Goal: Task Accomplishment & Management: Manage account settings

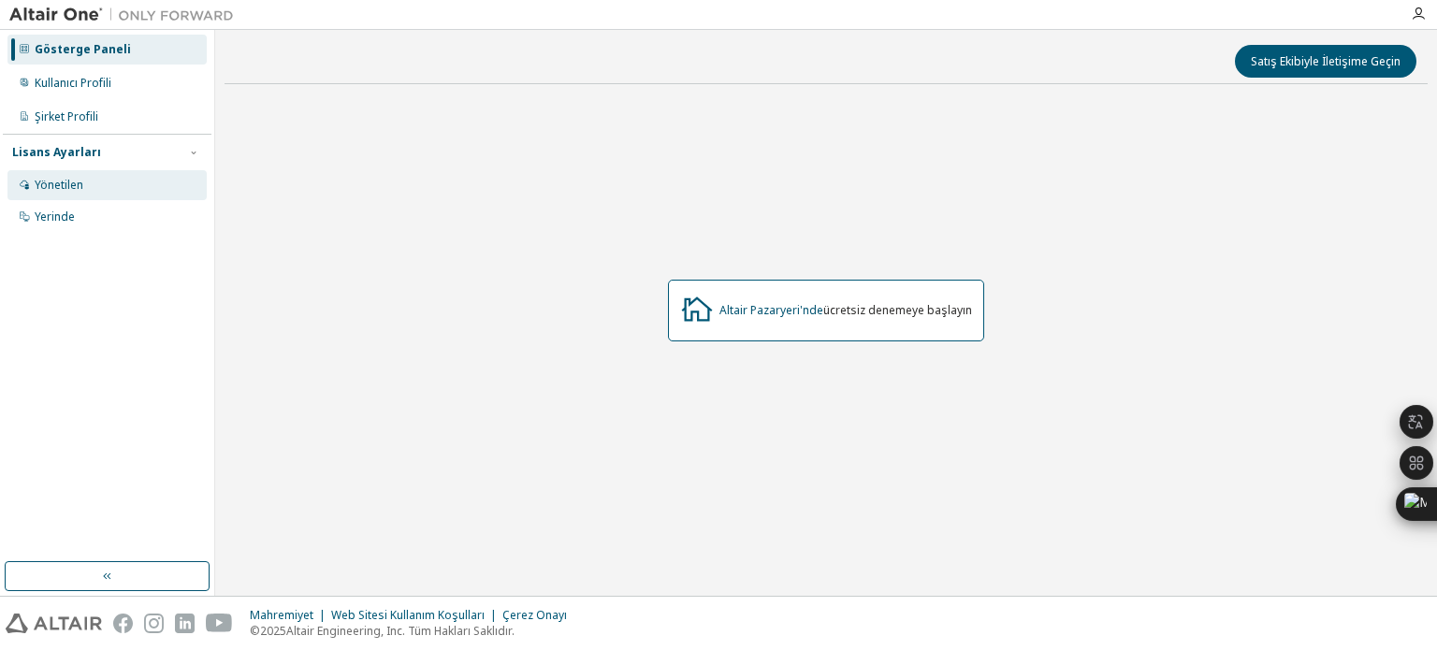
click at [57, 191] on font "Yönetilen" at bounding box center [59, 185] width 49 height 16
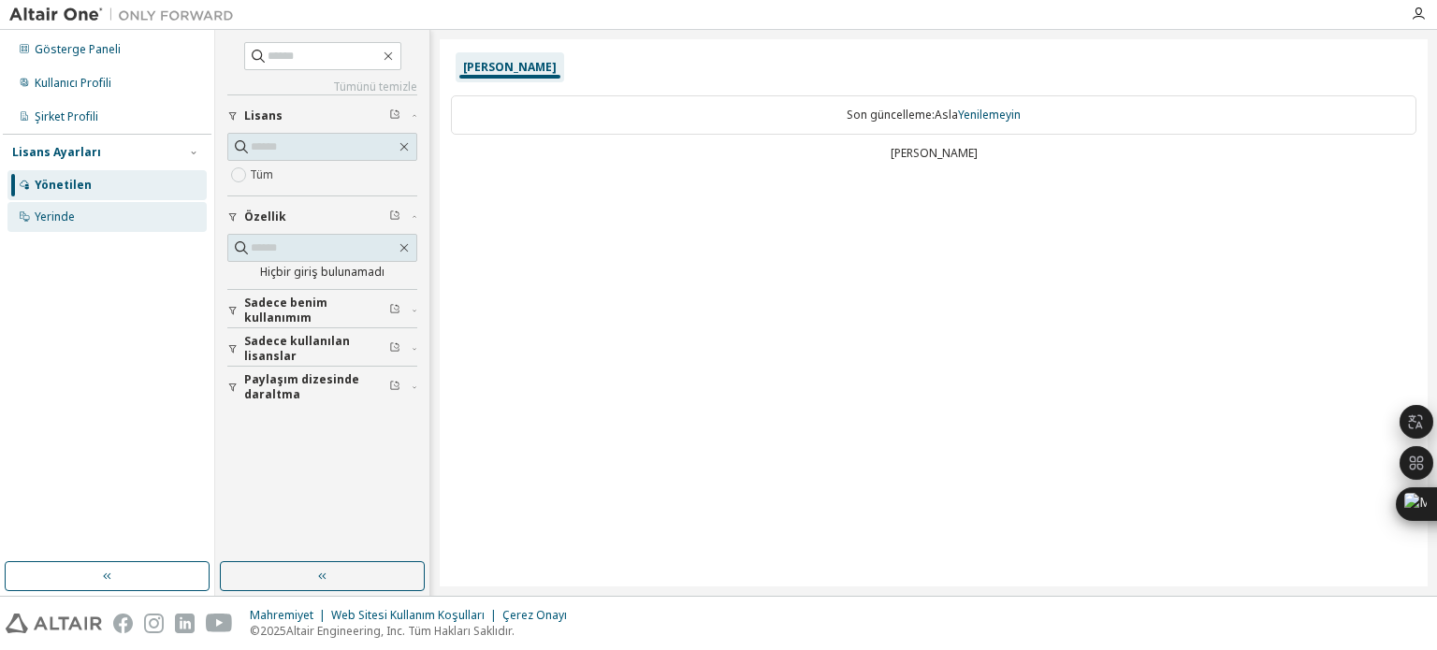
click at [65, 213] on font "Yerinde" at bounding box center [55, 217] width 40 height 16
click at [268, 312] on font "Sadece benim kullanımım" at bounding box center [285, 310] width 83 height 31
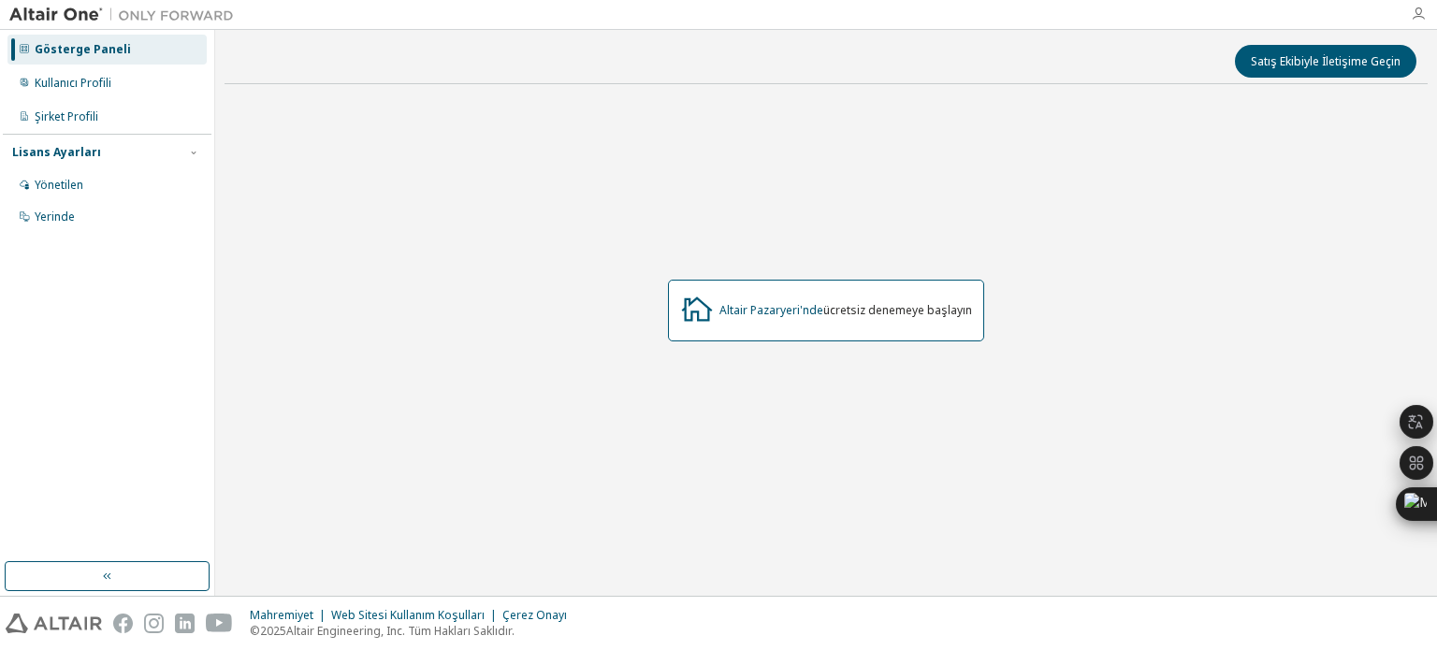
click at [1425, 9] on icon "button" at bounding box center [1418, 14] width 15 height 15
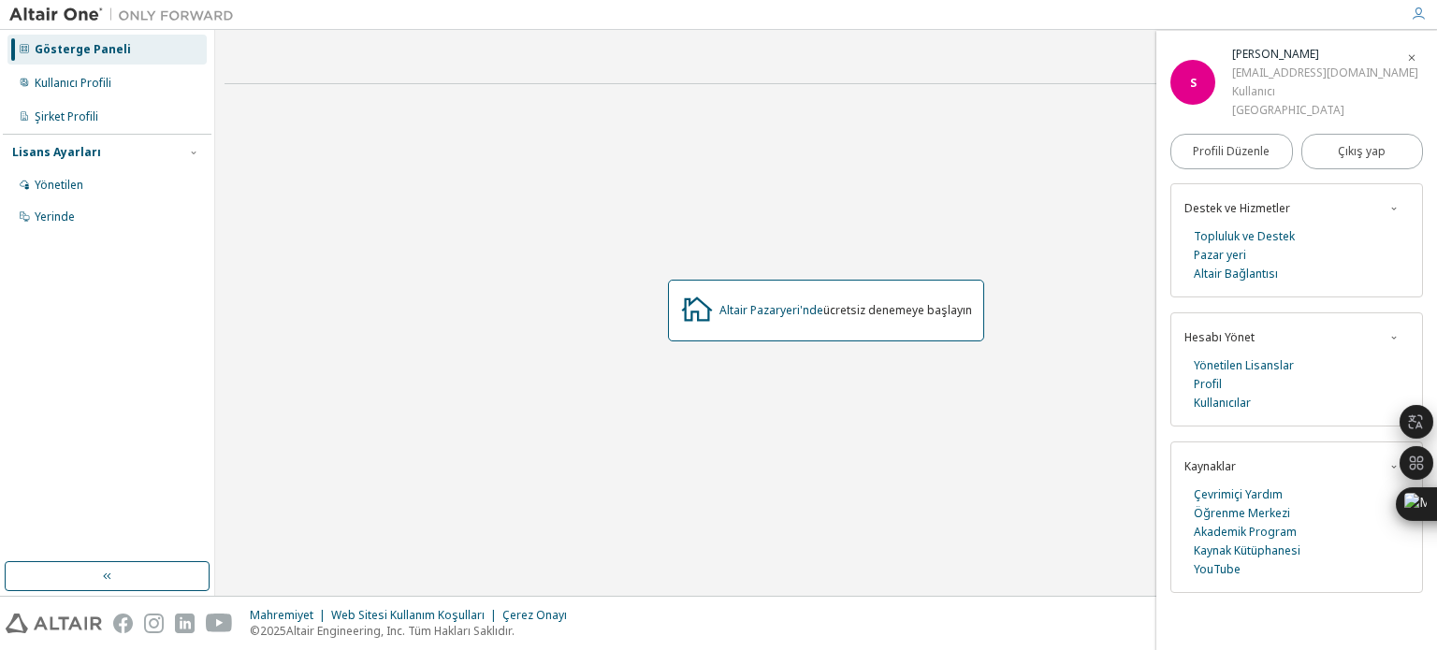
click at [1196, 91] on div "S" at bounding box center [1192, 82] width 45 height 45
click at [1200, 375] on link "Profil" at bounding box center [1208, 384] width 28 height 19
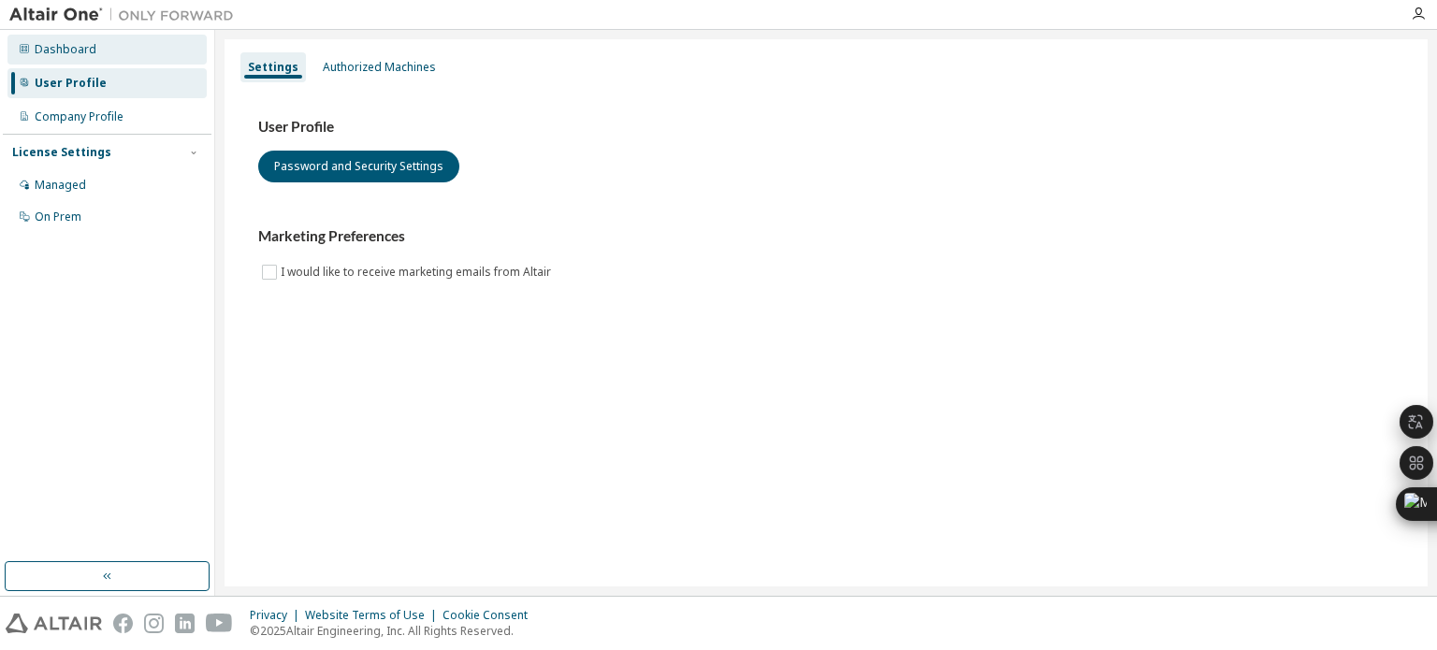
click at [92, 52] on div "Dashboard" at bounding box center [66, 49] width 62 height 15
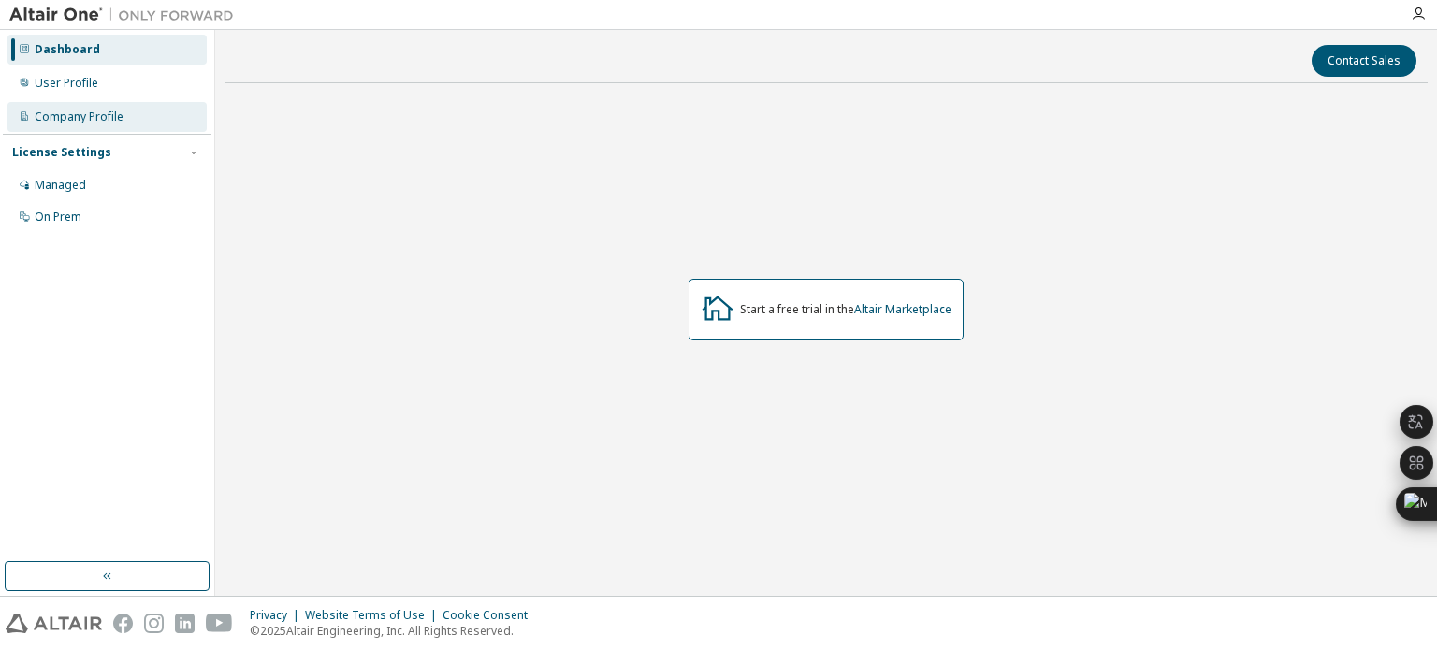
click at [79, 105] on div "Company Profile" at bounding box center [106, 117] width 199 height 30
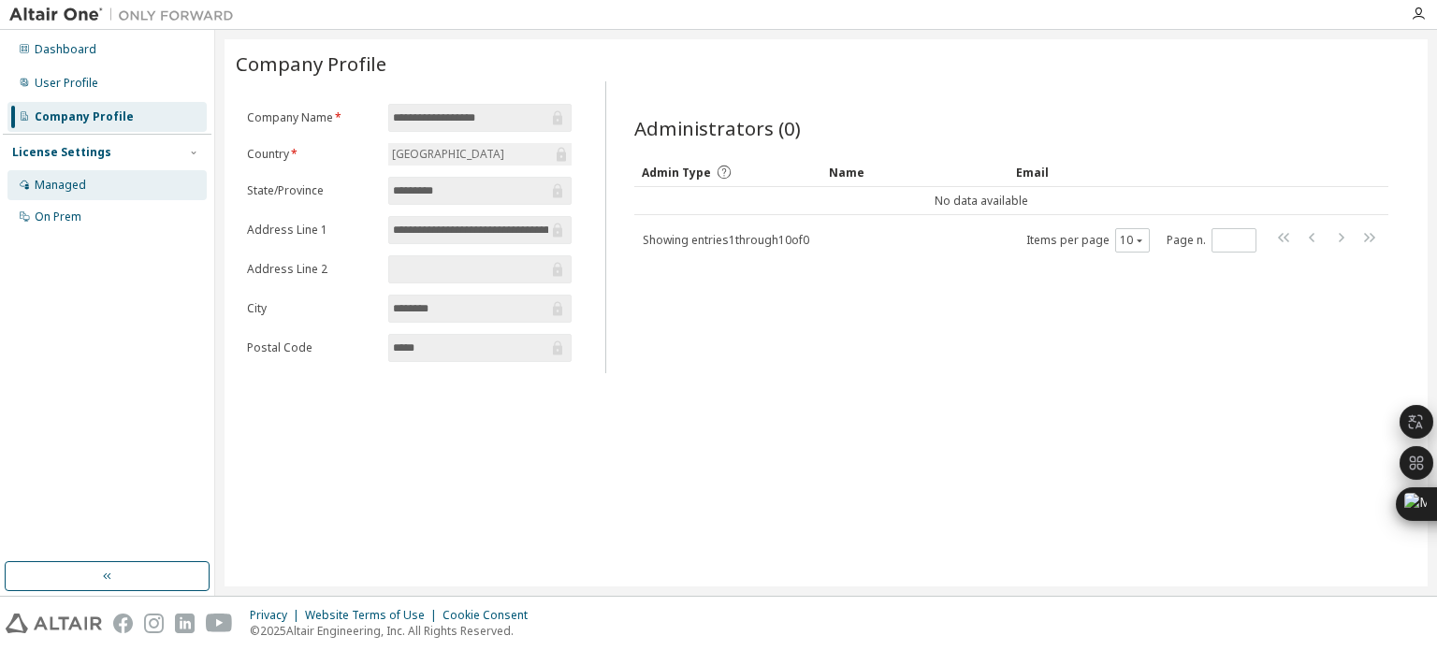
click at [54, 175] on div "Managed" at bounding box center [106, 185] width 199 height 30
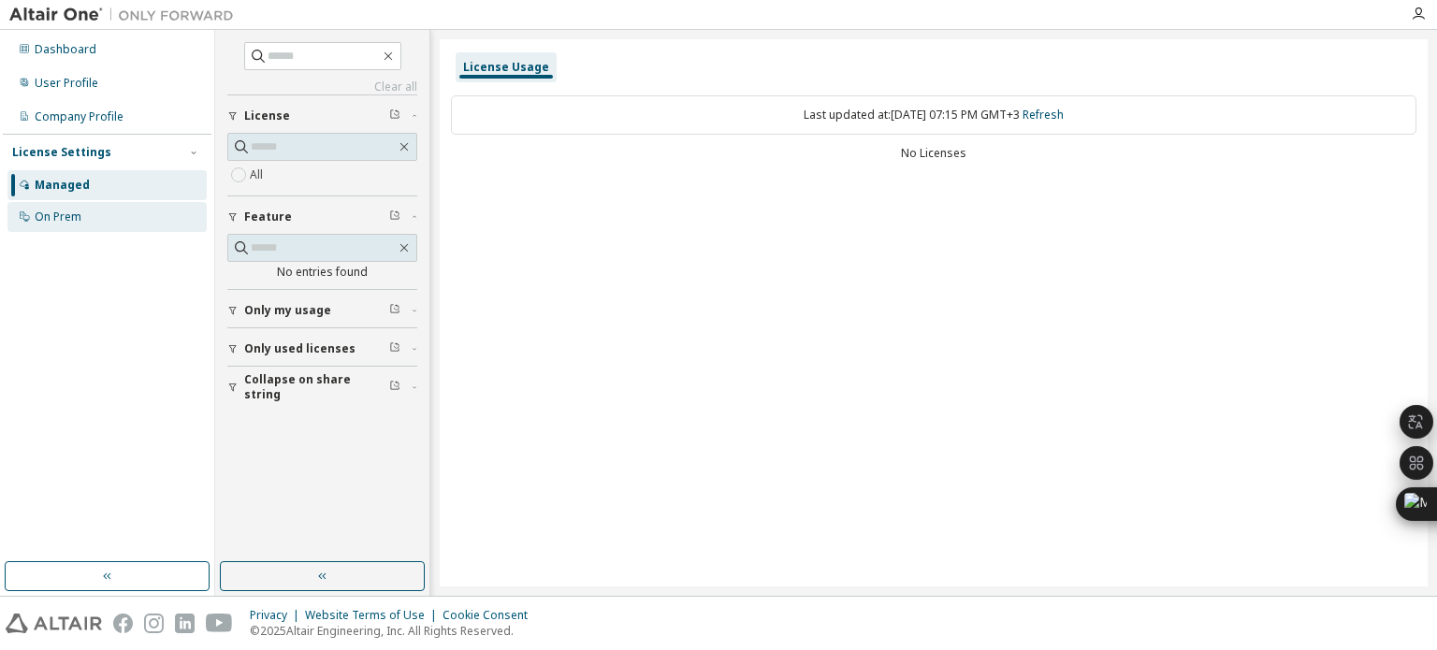
click at [55, 205] on div "On Prem" at bounding box center [106, 217] width 199 height 30
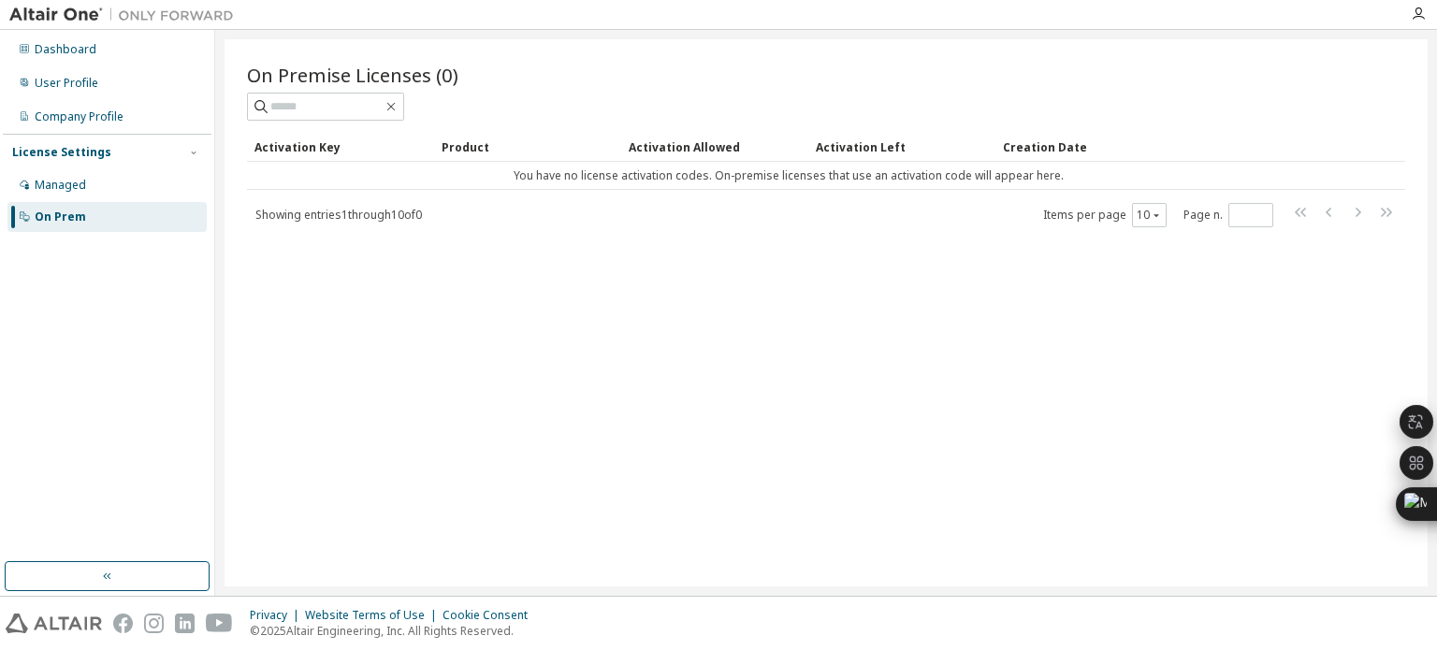
click at [45, 17] on img at bounding box center [126, 15] width 234 height 19
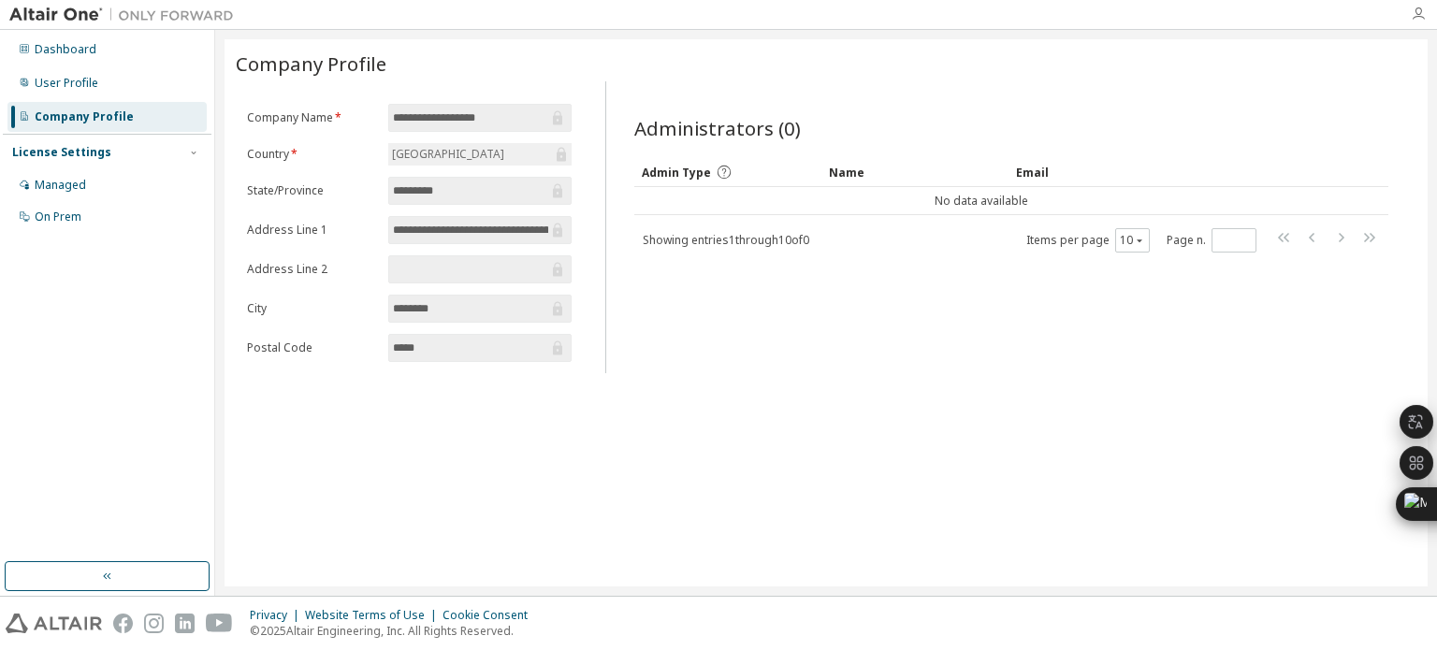
click at [1415, 14] on icon "button" at bounding box center [1418, 14] width 15 height 15
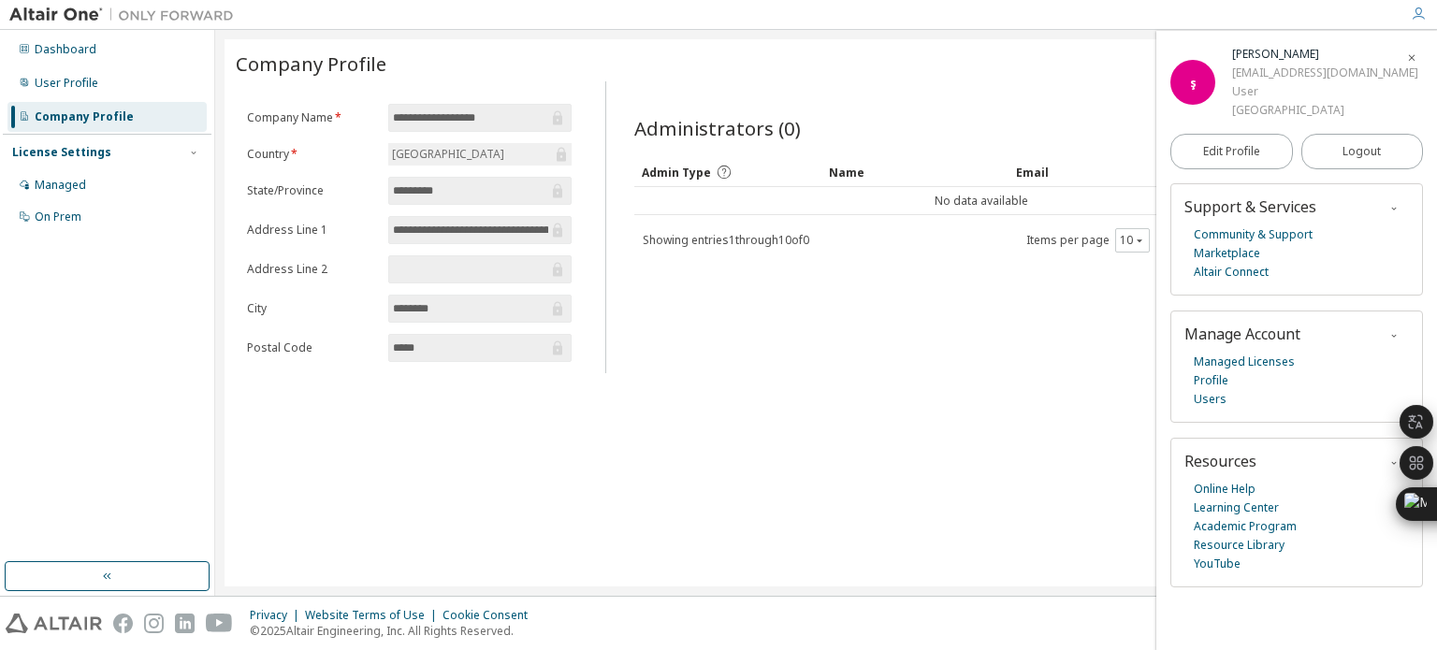
click at [1223, 337] on span "Manage Account" at bounding box center [1242, 334] width 116 height 21
click at [1211, 362] on link "Managed Licenses" at bounding box center [1244, 362] width 101 height 19
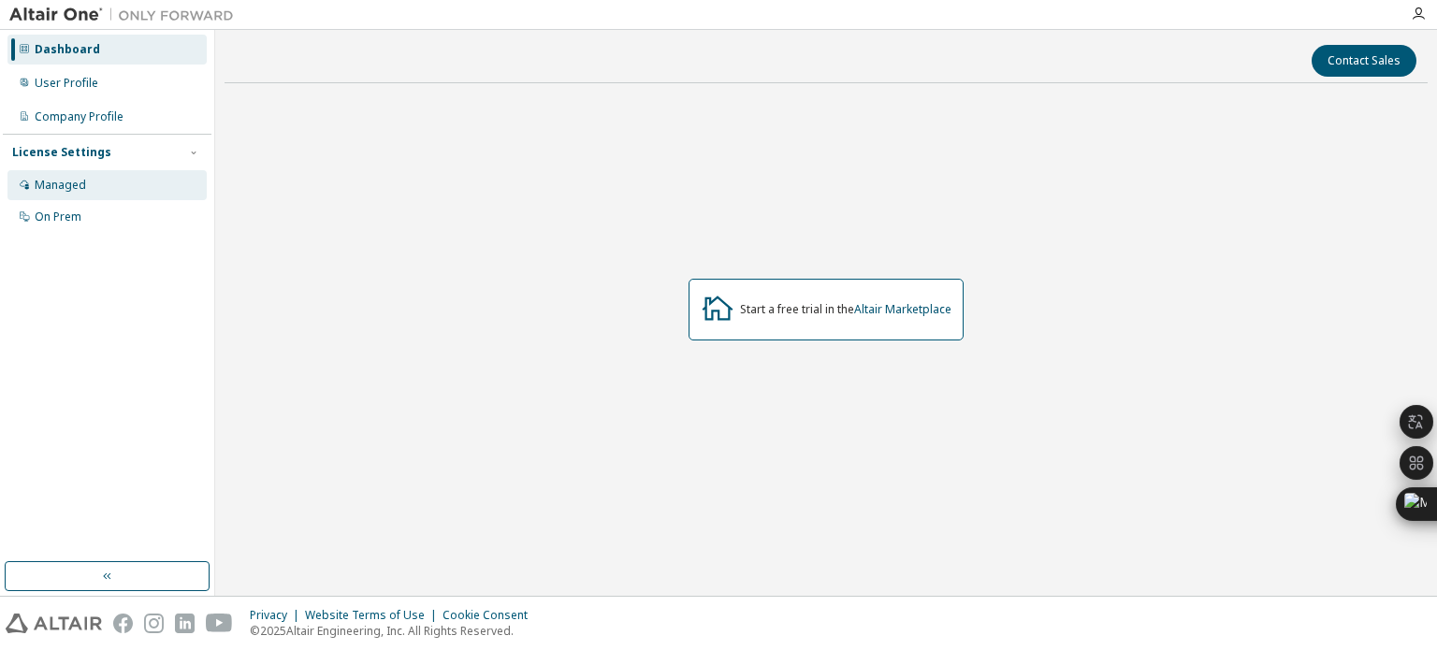
click at [129, 187] on div "Managed" at bounding box center [106, 185] width 199 height 30
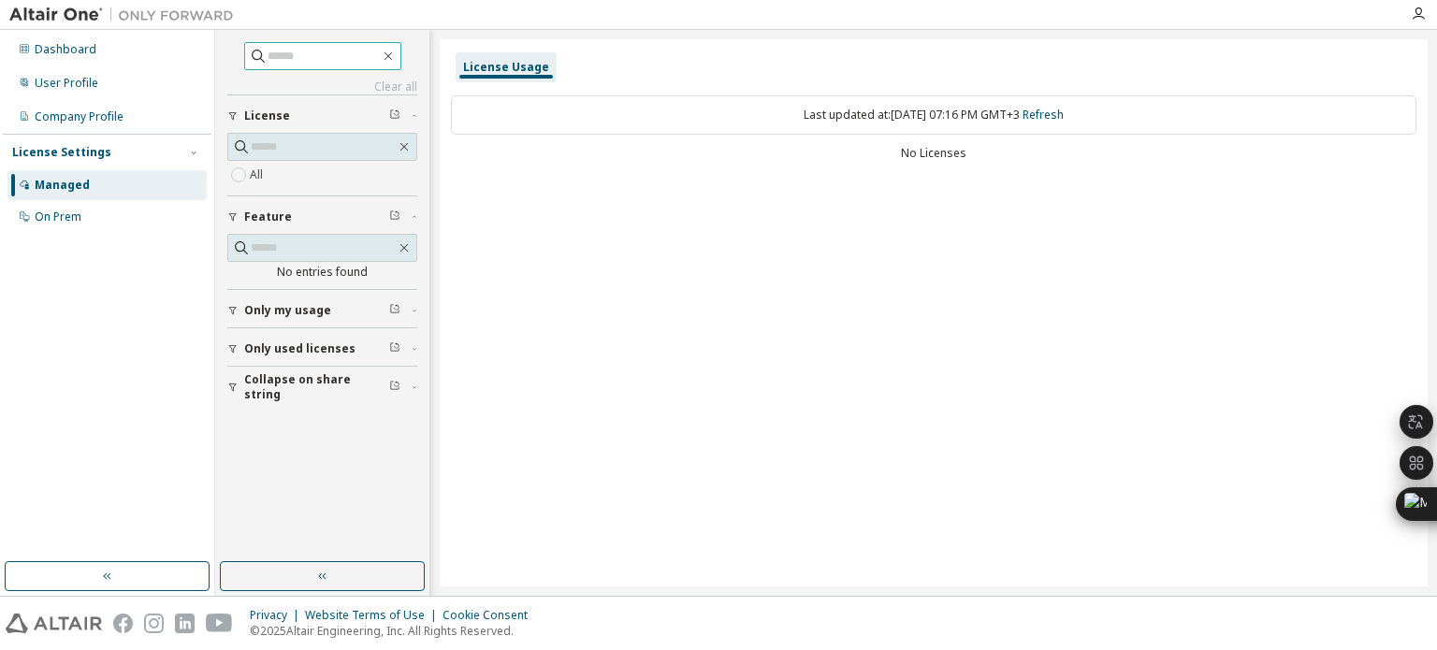
click at [268, 47] on input "text" at bounding box center [324, 56] width 112 height 19
click at [61, 216] on div "On Prem" at bounding box center [58, 217] width 47 height 15
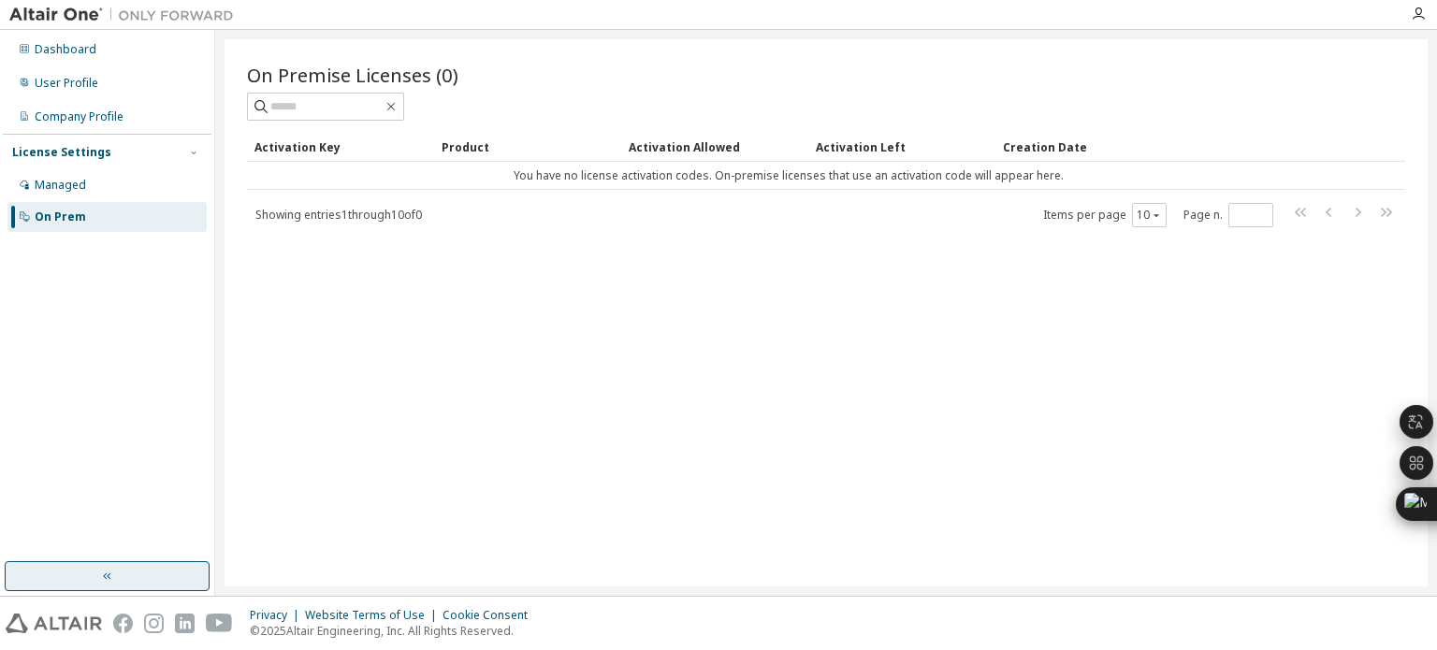
click at [68, 563] on button "button" at bounding box center [107, 576] width 205 height 30
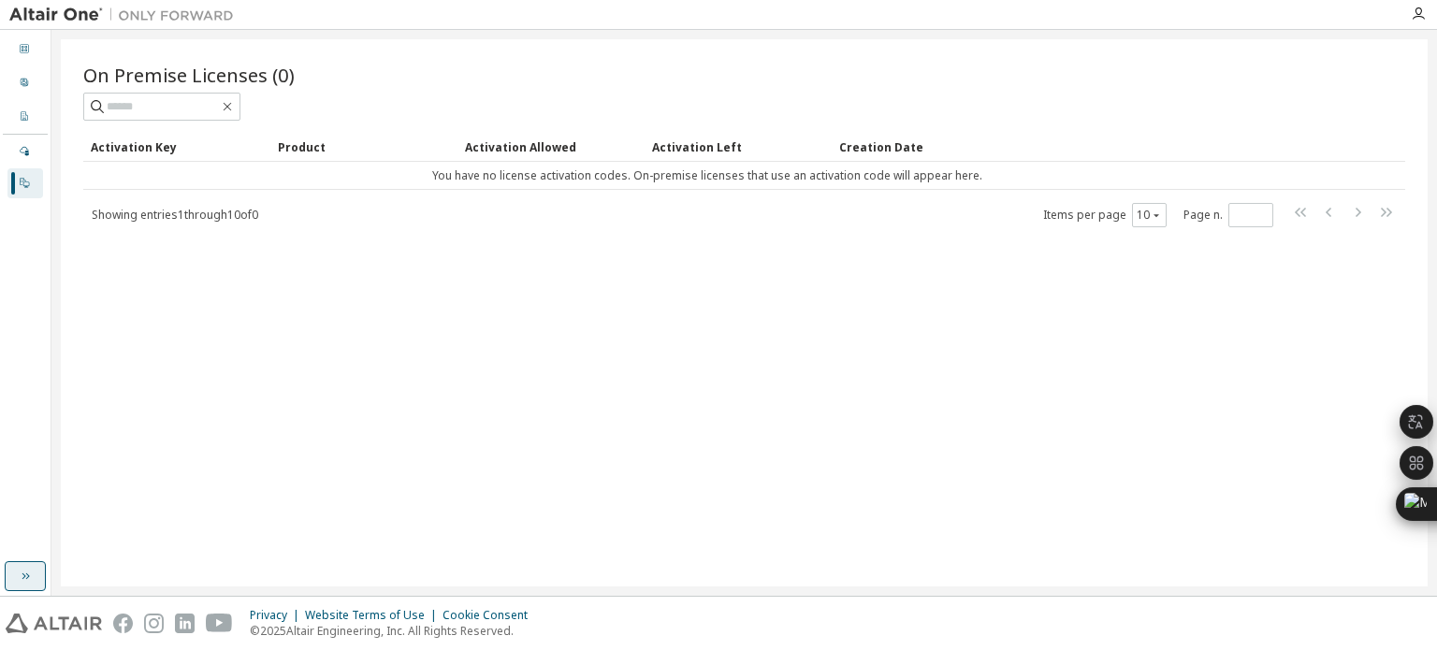
click at [34, 587] on button "button" at bounding box center [25, 576] width 41 height 30
